Goal: Task Accomplishment & Management: Use online tool/utility

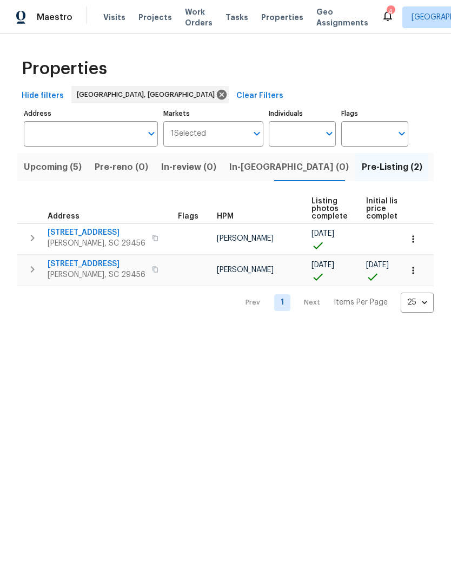
click at [263, 9] on div "Visits Projects Work Orders Tasks Properties Geo Assignments" at bounding box center [242, 17] width 278 height 22
click at [267, 16] on span "Properties" at bounding box center [282, 17] width 42 height 11
click at [110, 16] on span "Visits" at bounding box center [114, 17] width 22 height 11
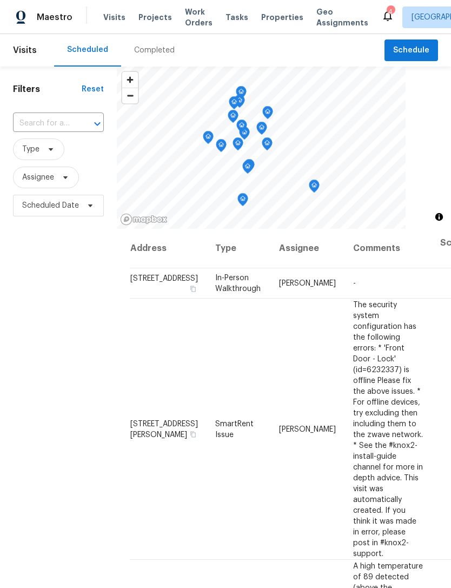
click at [147, 20] on span "Projects" at bounding box center [155, 17] width 34 height 11
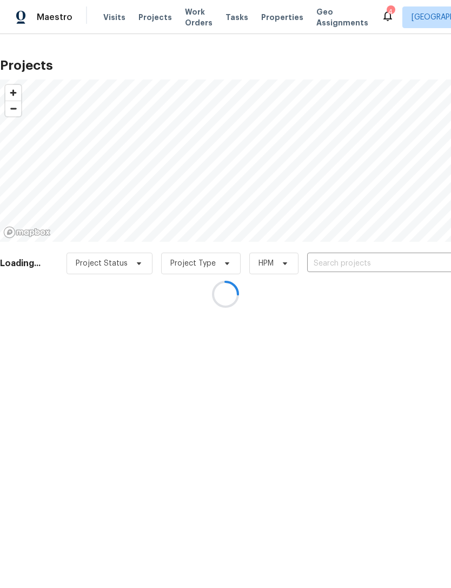
click at [260, 19] on div at bounding box center [225, 294] width 451 height 588
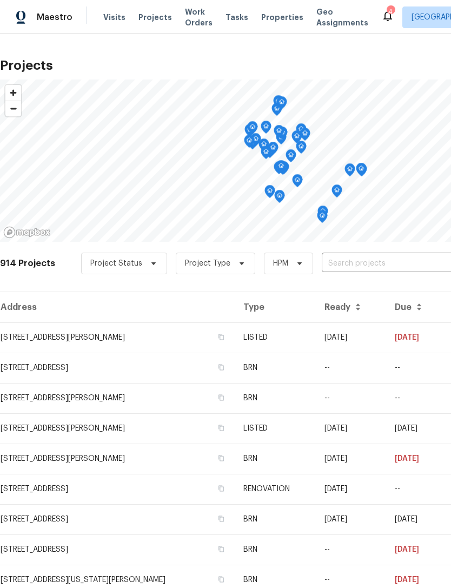
click at [264, 17] on span "Properties" at bounding box center [282, 17] width 42 height 11
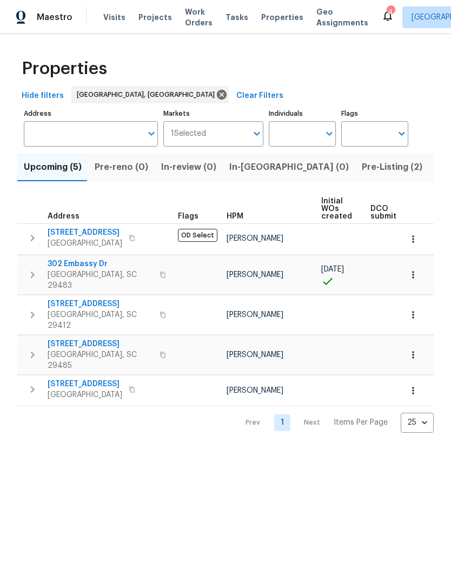
click at [194, 28] on span "Work Orders" at bounding box center [199, 17] width 28 height 22
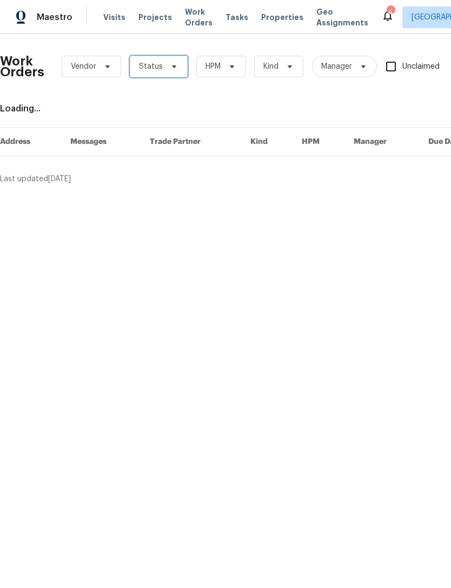
click at [170, 66] on icon at bounding box center [174, 66] width 9 height 9
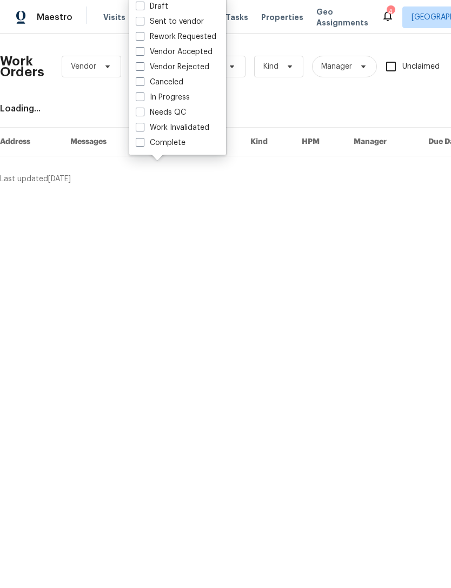
click at [140, 117] on label "Needs QC" at bounding box center [161, 112] width 50 height 11
click at [140, 114] on input "Needs QC" at bounding box center [139, 110] width 7 height 7
checkbox input "true"
